Goal: Task Accomplishment & Management: Complete application form

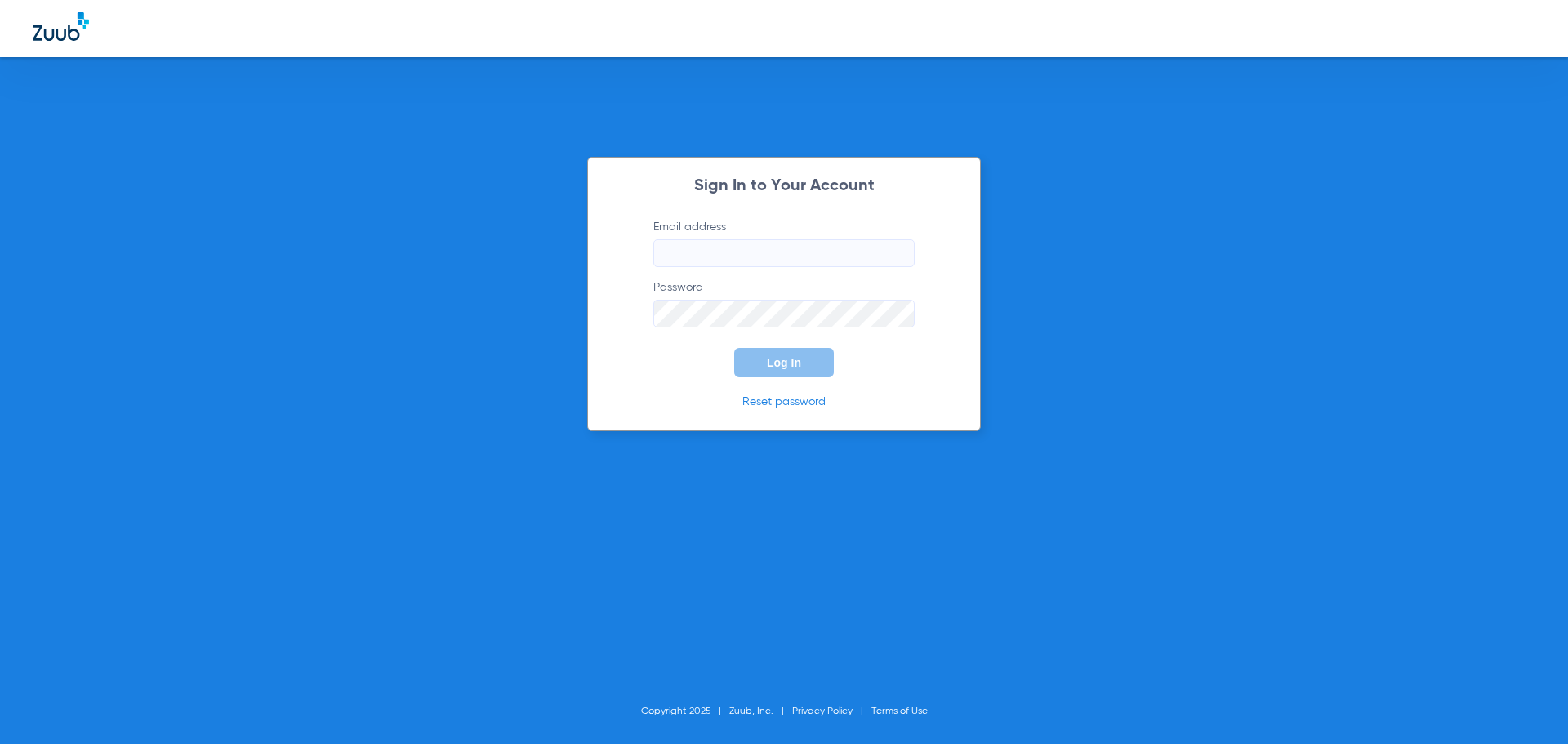
type input "[EMAIL_ADDRESS][DOMAIN_NAME]"
click at [813, 366] on button "Log In" at bounding box center [784, 363] width 100 height 29
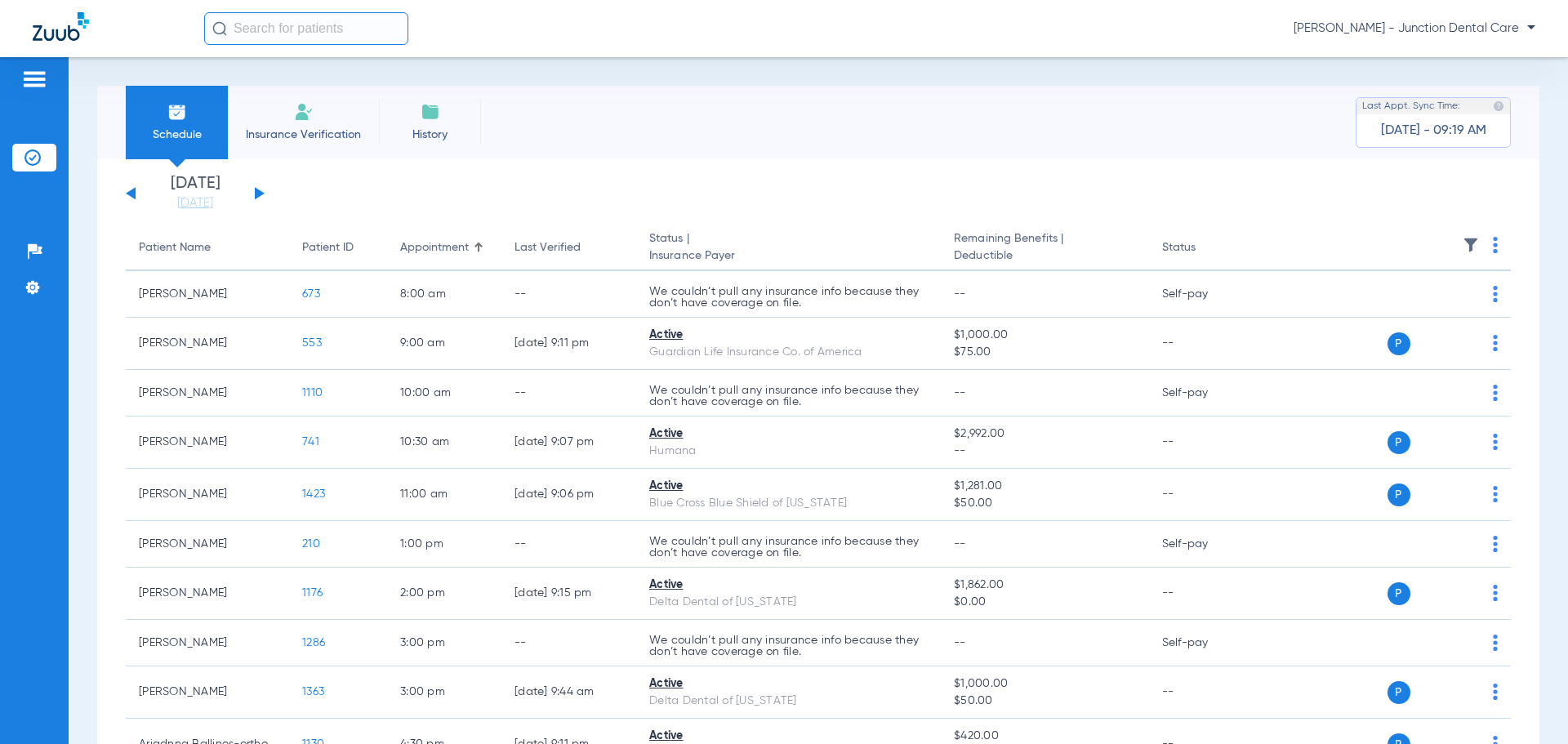
click at [314, 135] on span "Insurance Verification" at bounding box center [304, 135] width 127 height 16
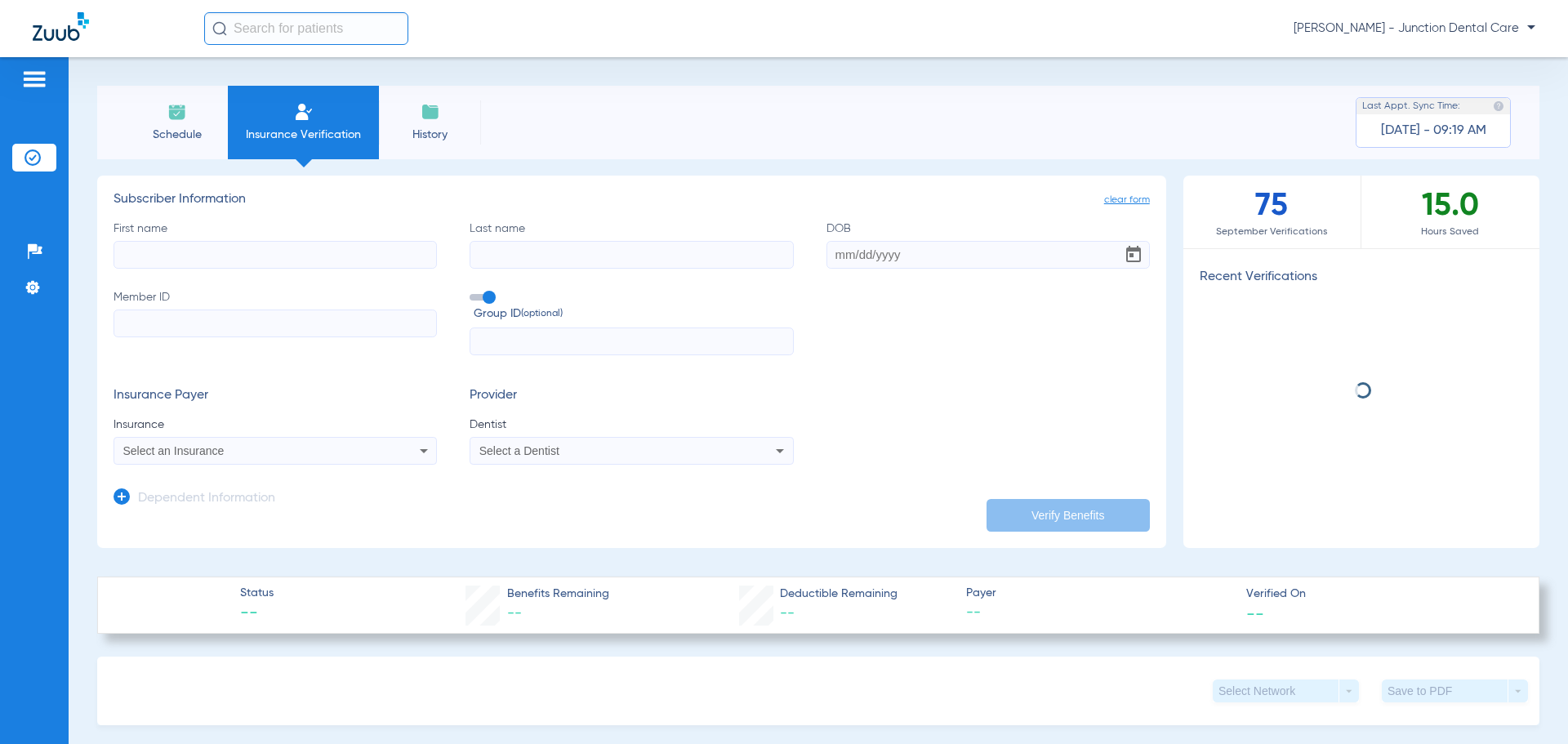
click at [209, 248] on input "First name" at bounding box center [275, 255] width 323 height 28
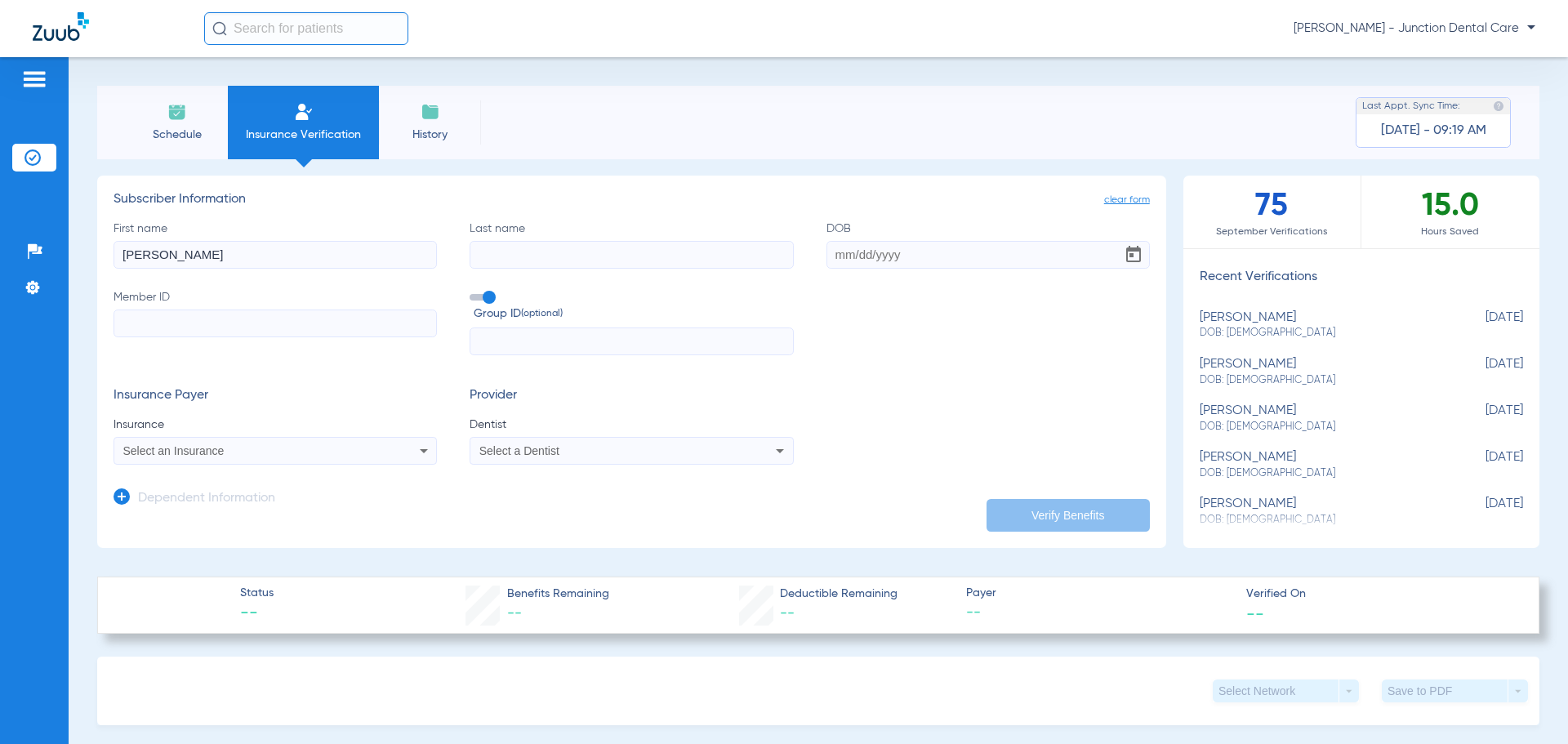
type input "syed"
type input "hassan"
type input "10/10/1985"
click at [138, 331] on input "Member ID" at bounding box center [275, 323] width 323 height 28
type input "915595603"
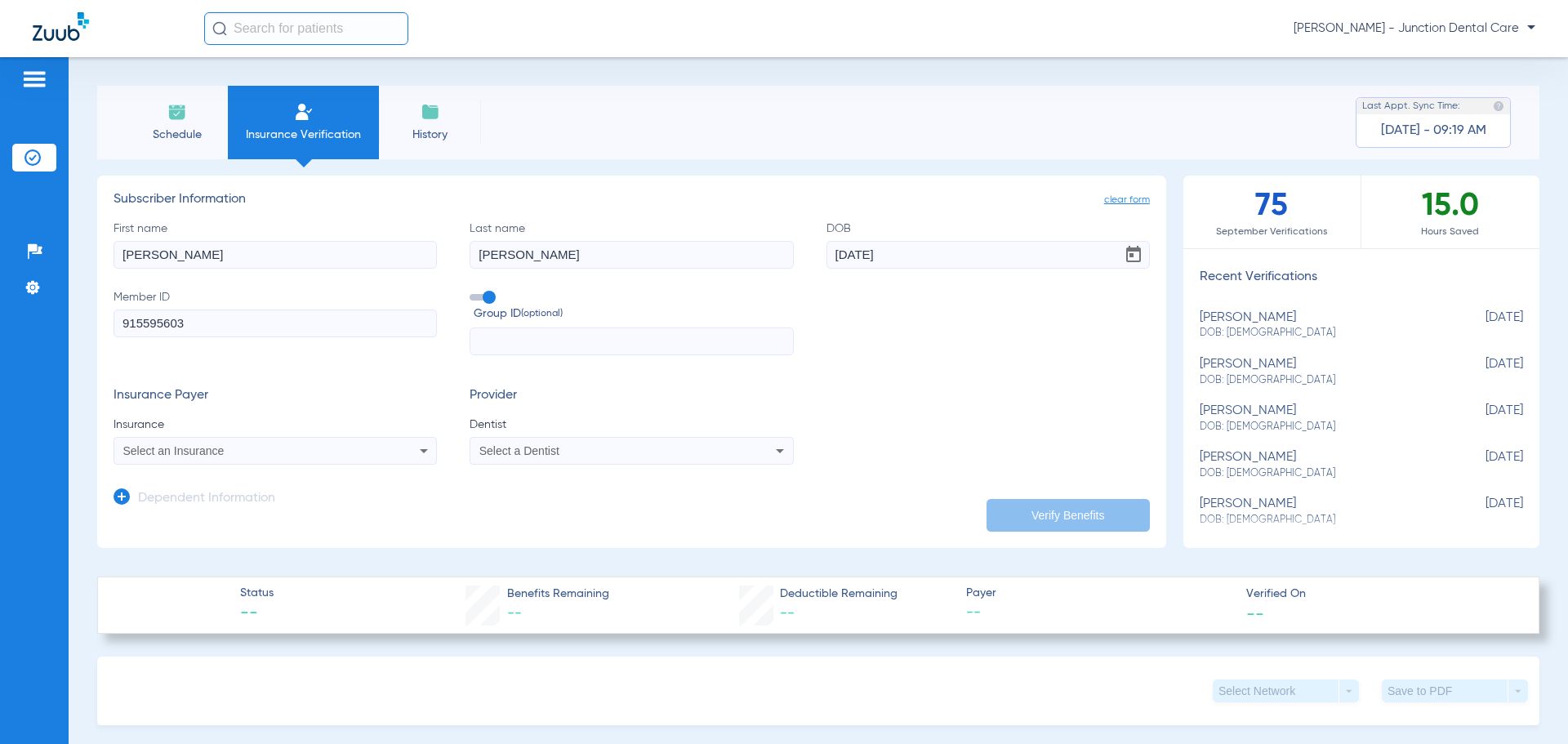
click at [208, 451] on span "Select an Insurance" at bounding box center [173, 451] width 101 height 13
type input "blue cross blue shield of mi"
click at [289, 503] on span "Blue Cross Blue Shield Of Michigan" at bounding box center [227, 508] width 199 height 13
click at [559, 448] on div "Select a Dentist" at bounding box center [602, 451] width 245 height 12
type input "az"
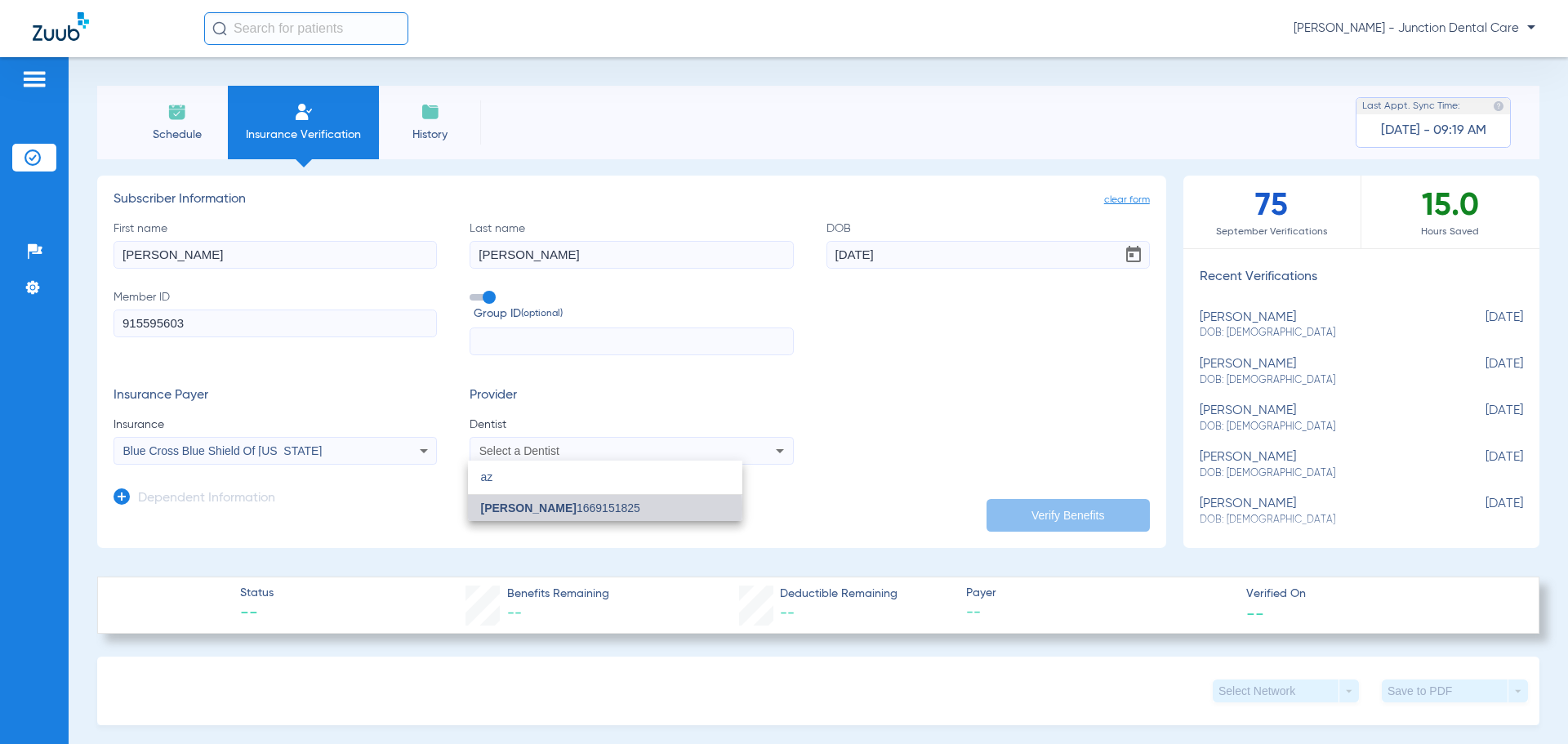
click at [556, 508] on span "Tasneem Azeem" at bounding box center [529, 508] width 96 height 13
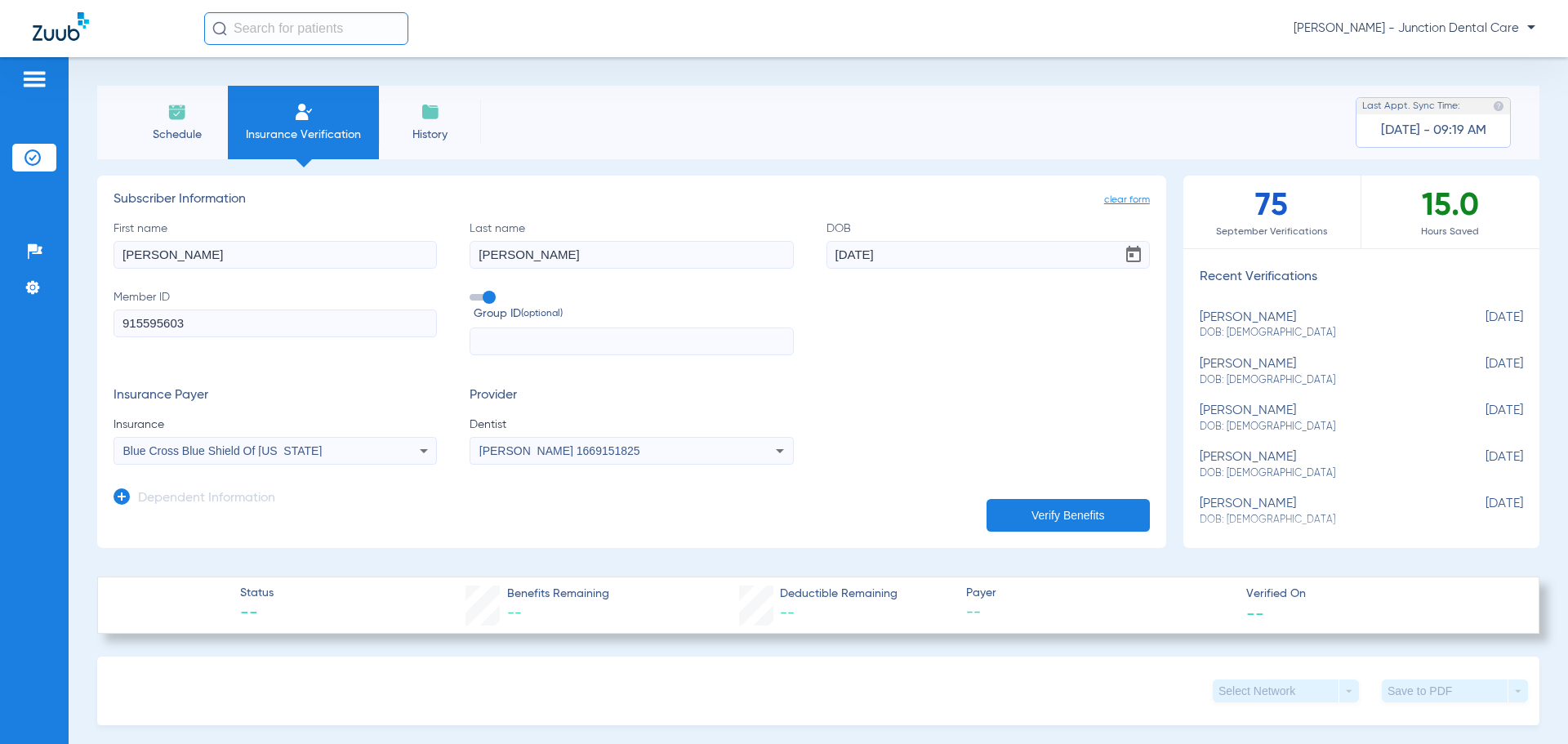
click at [1038, 513] on button "Verify Benefits" at bounding box center [1068, 515] width 163 height 33
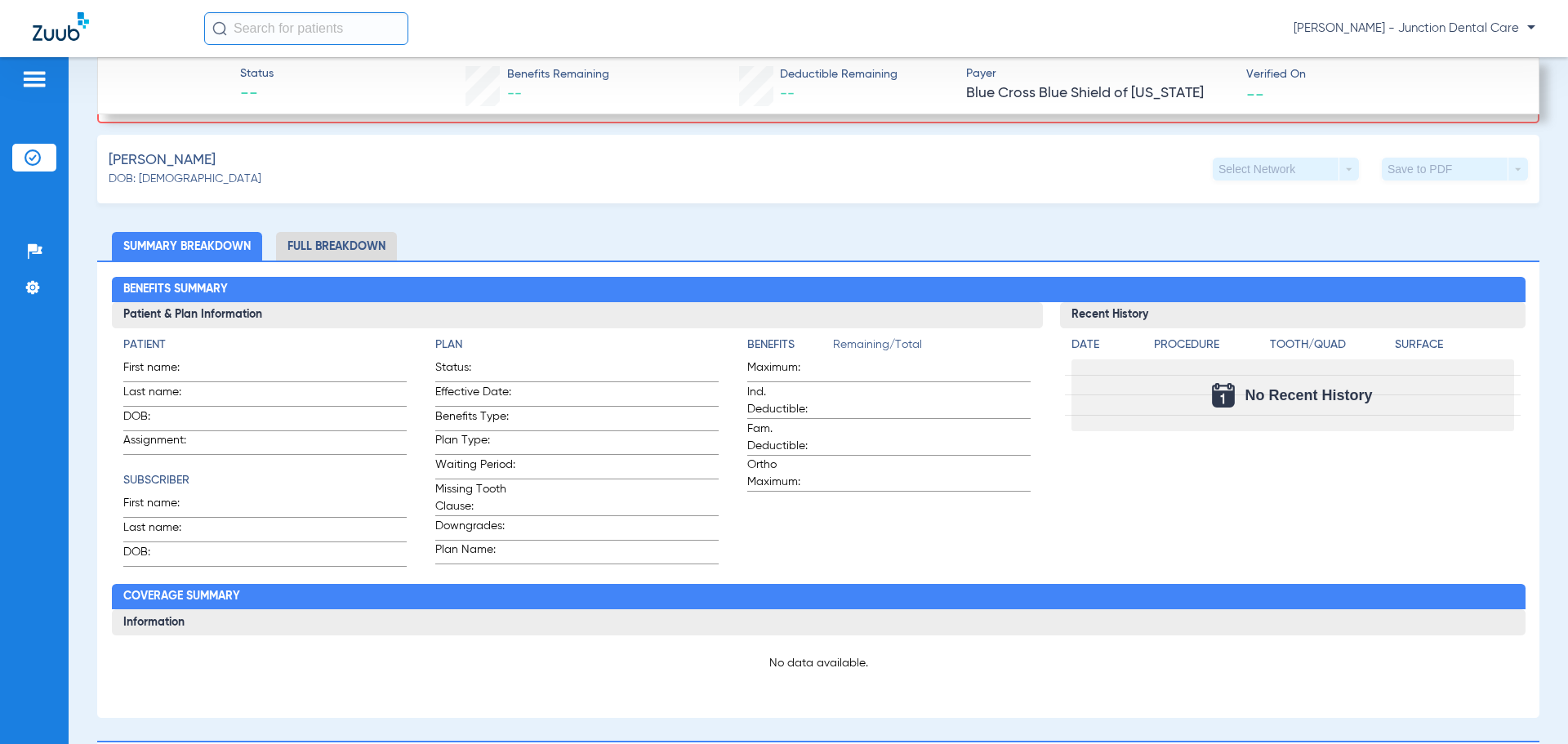
scroll to position [654, 0]
